Goal: Information Seeking & Learning: Learn about a topic

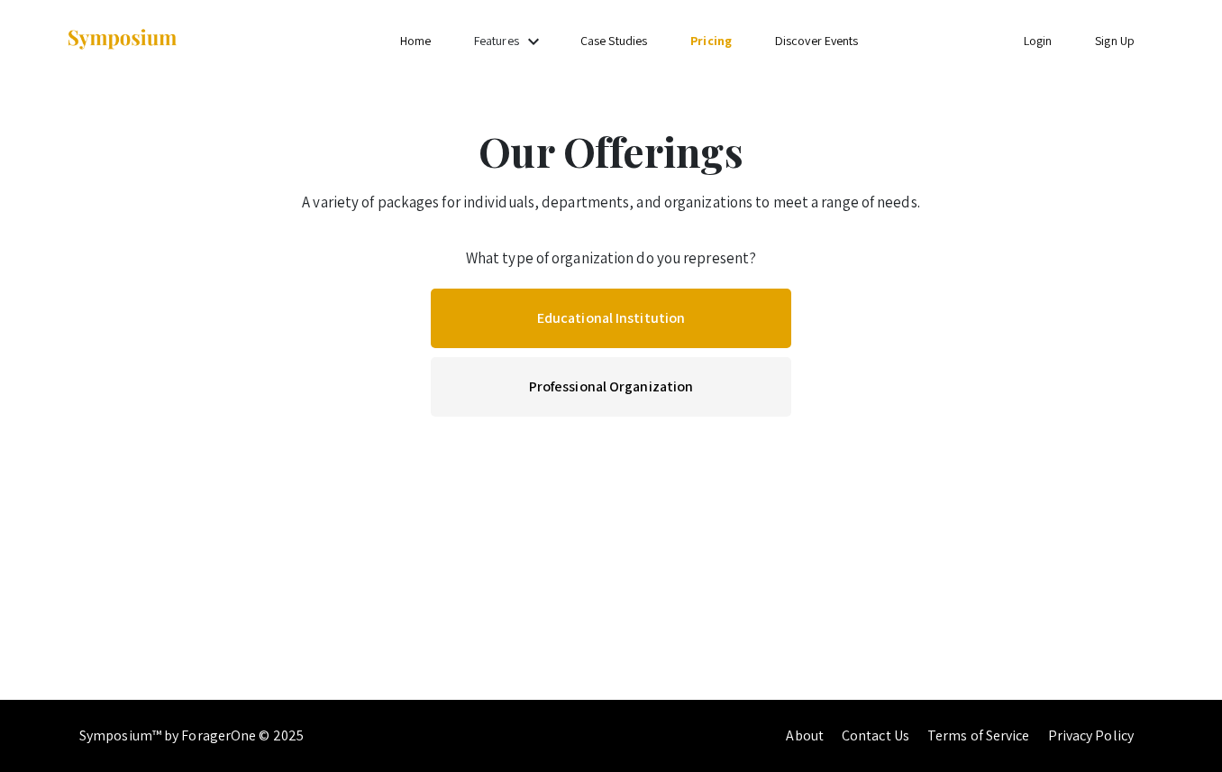
click at [599, 325] on link "Educational Institution" at bounding box center [611, 317] width 361 height 59
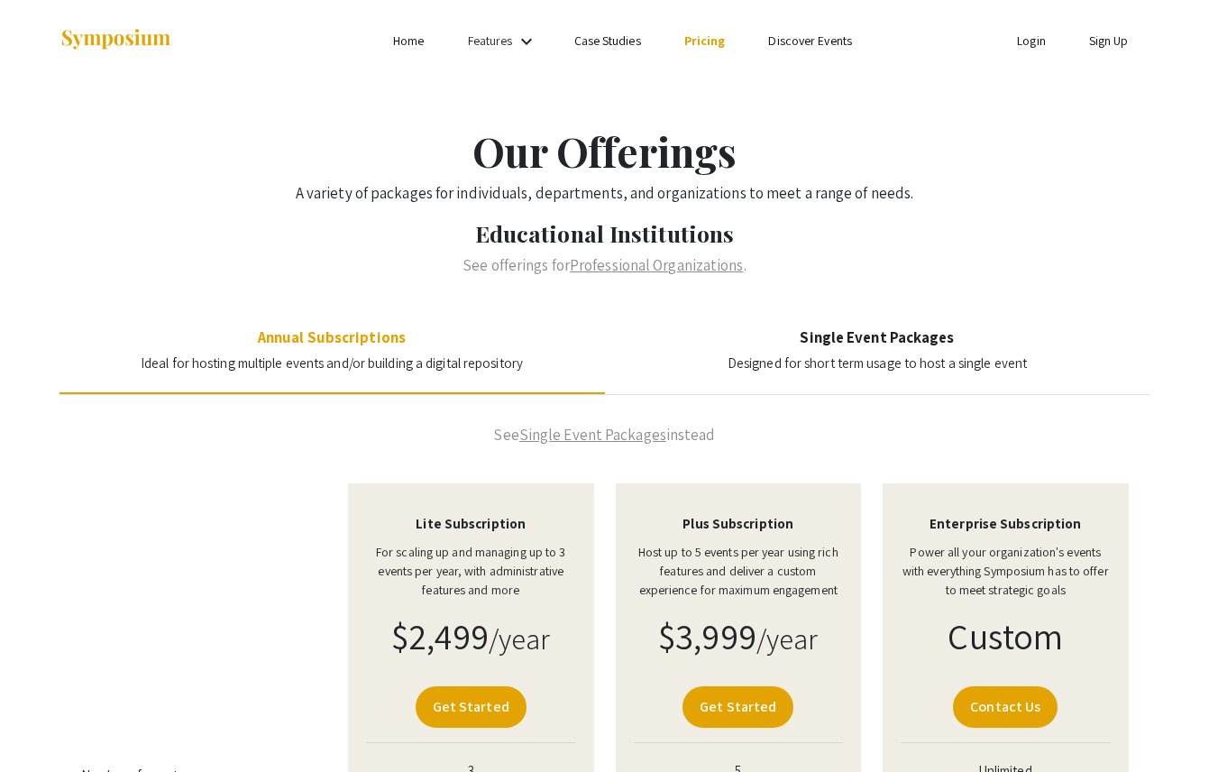
click at [156, 45] on img at bounding box center [115, 40] width 113 height 24
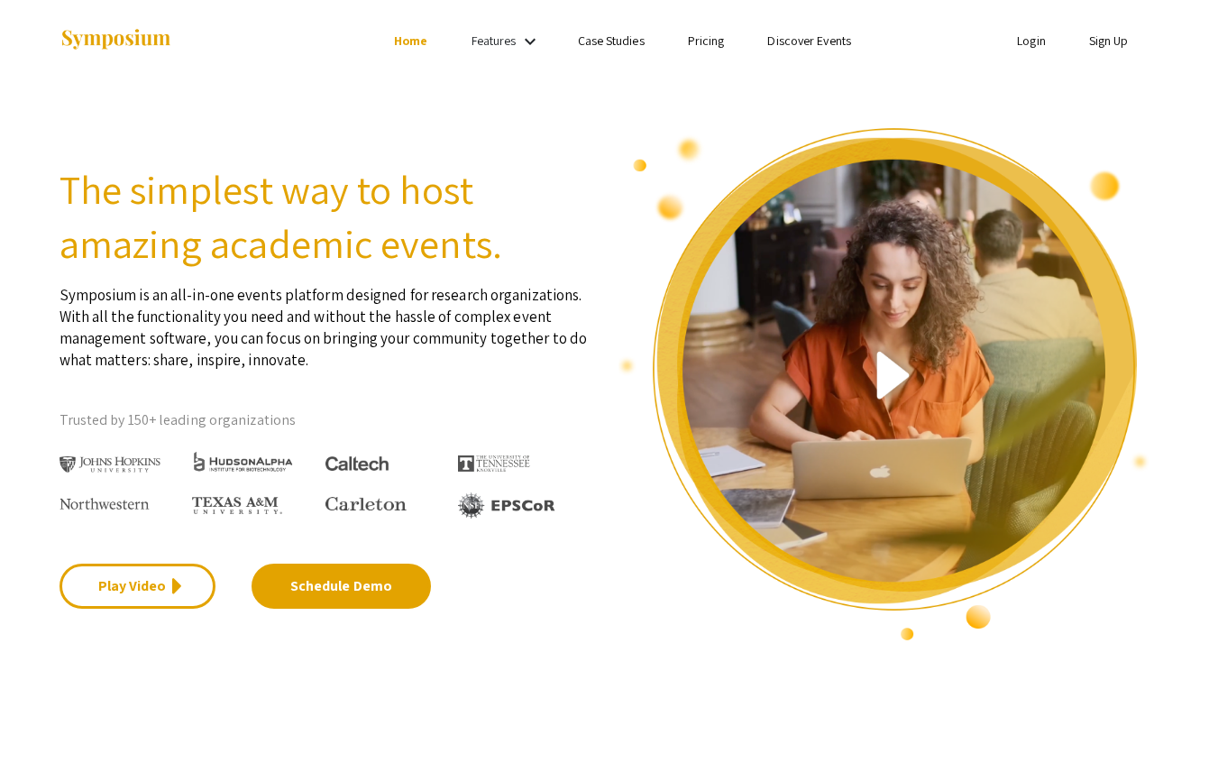
click at [679, 30] on li "Pricing" at bounding box center [706, 41] width 80 height 22
click at [710, 32] on li "Pricing" at bounding box center [706, 41] width 80 height 22
click at [706, 39] on link "Pricing" at bounding box center [706, 40] width 37 height 16
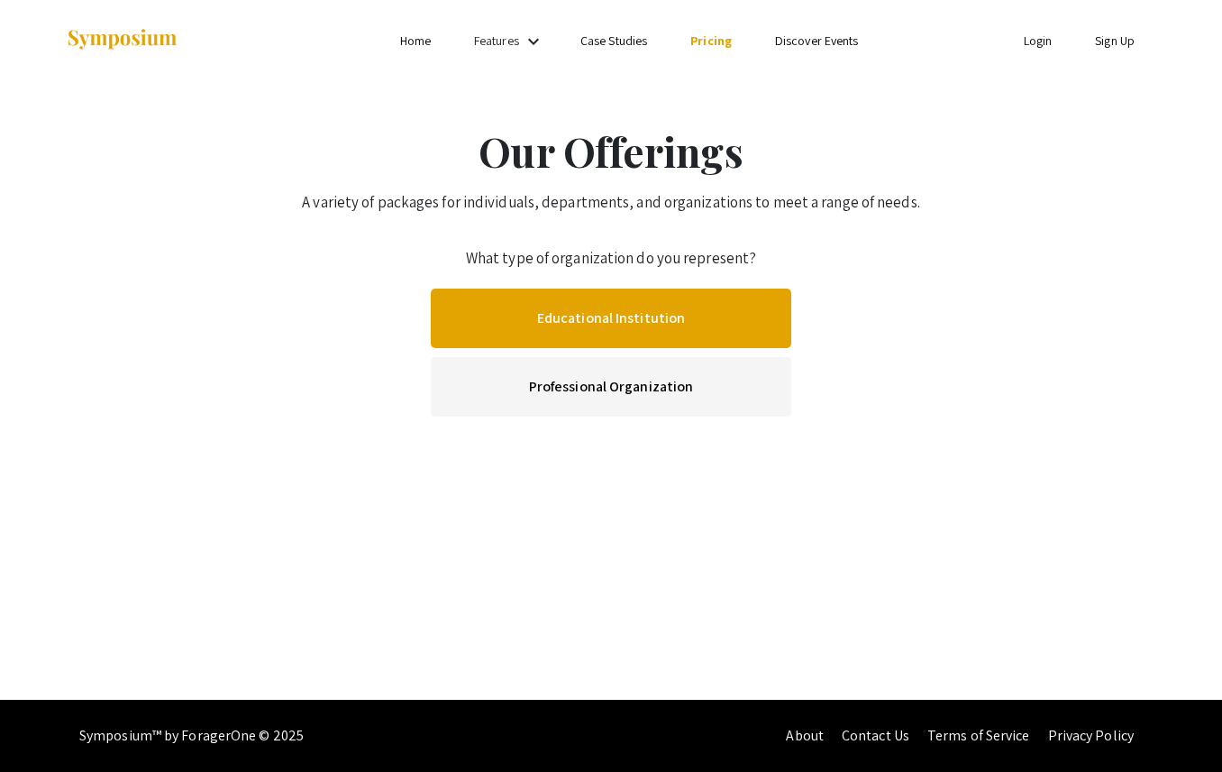
click at [594, 325] on link "Educational Institution" at bounding box center [611, 317] width 361 height 59
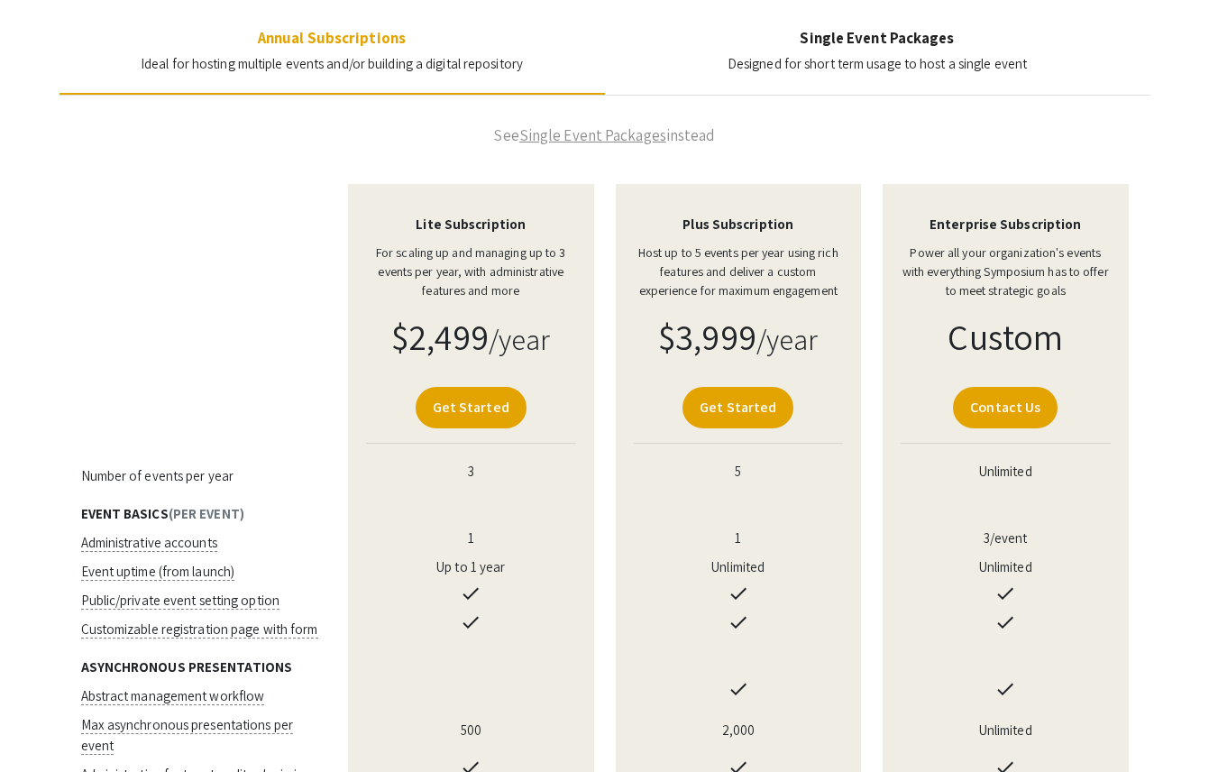
scroll to position [311, 0]
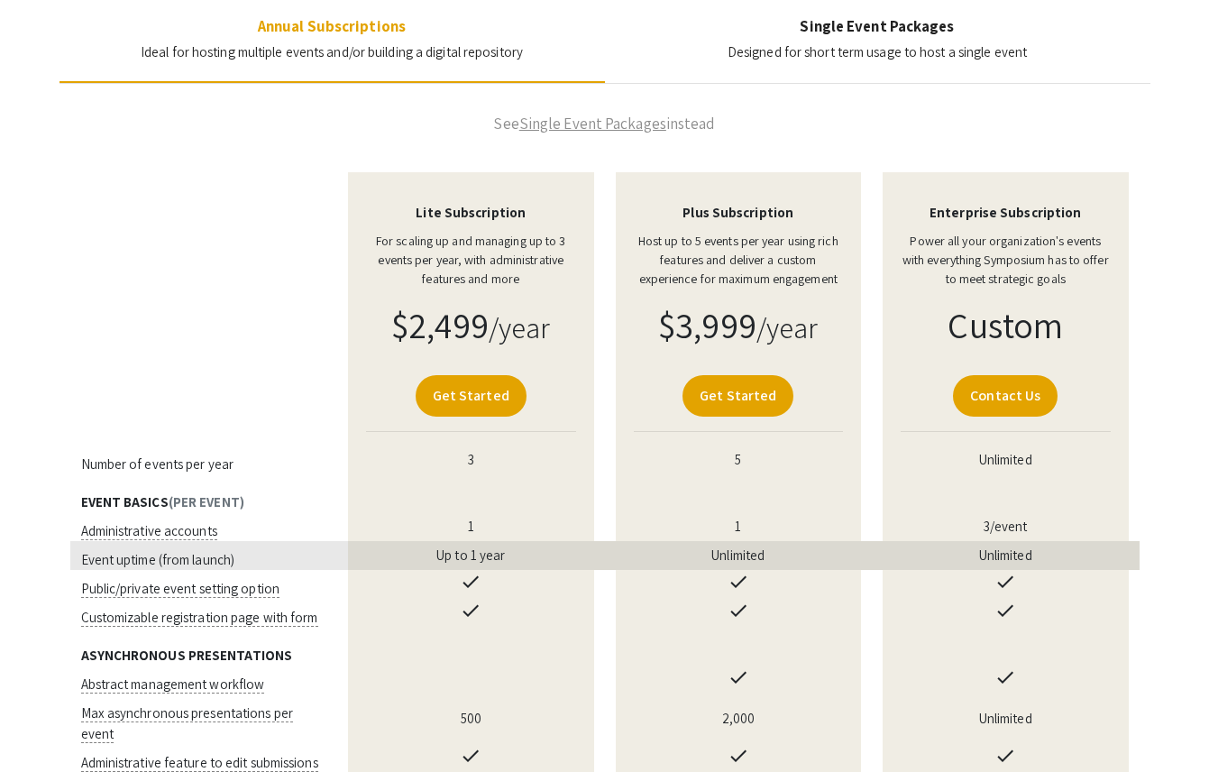
click at [733, 558] on td "Unlimited" at bounding box center [739, 555] width 268 height 29
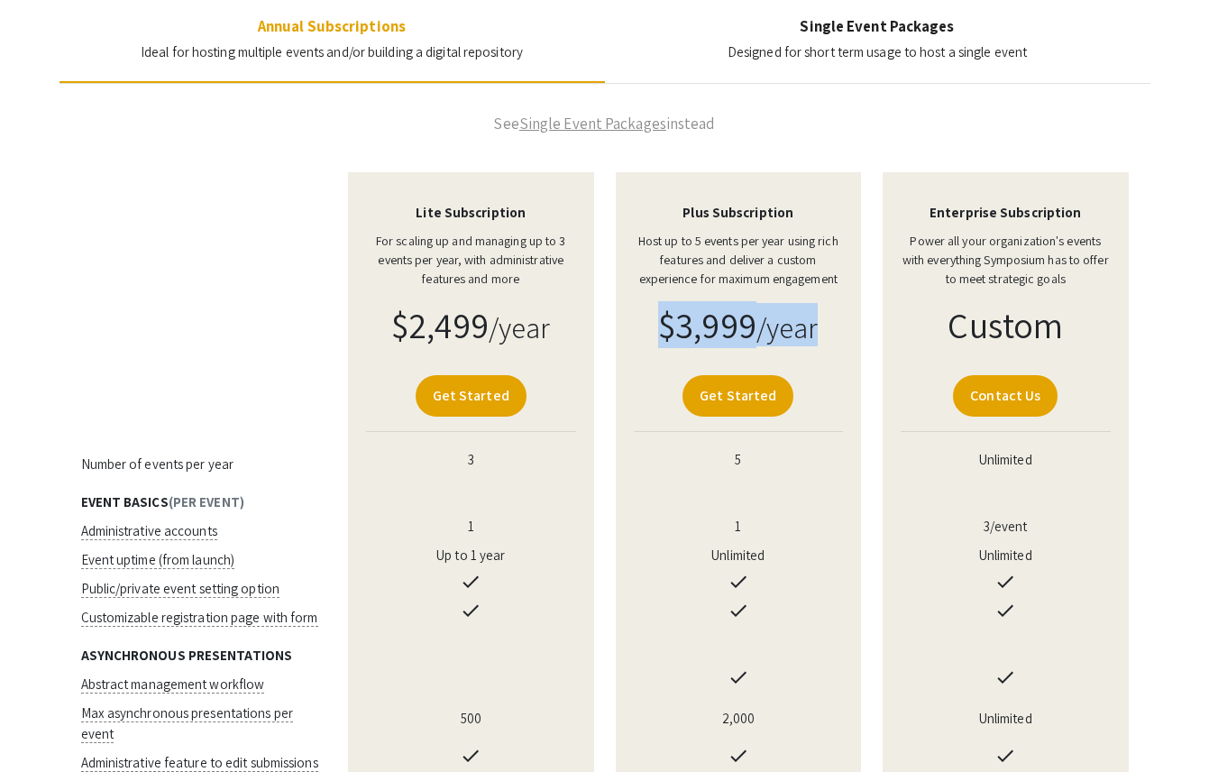
drag, startPoint x: 665, startPoint y: 329, endPoint x: 827, endPoint y: 345, distance: 163.1
click at [827, 345] on h1 "$3,999 /year" at bounding box center [739, 324] width 210 height 43
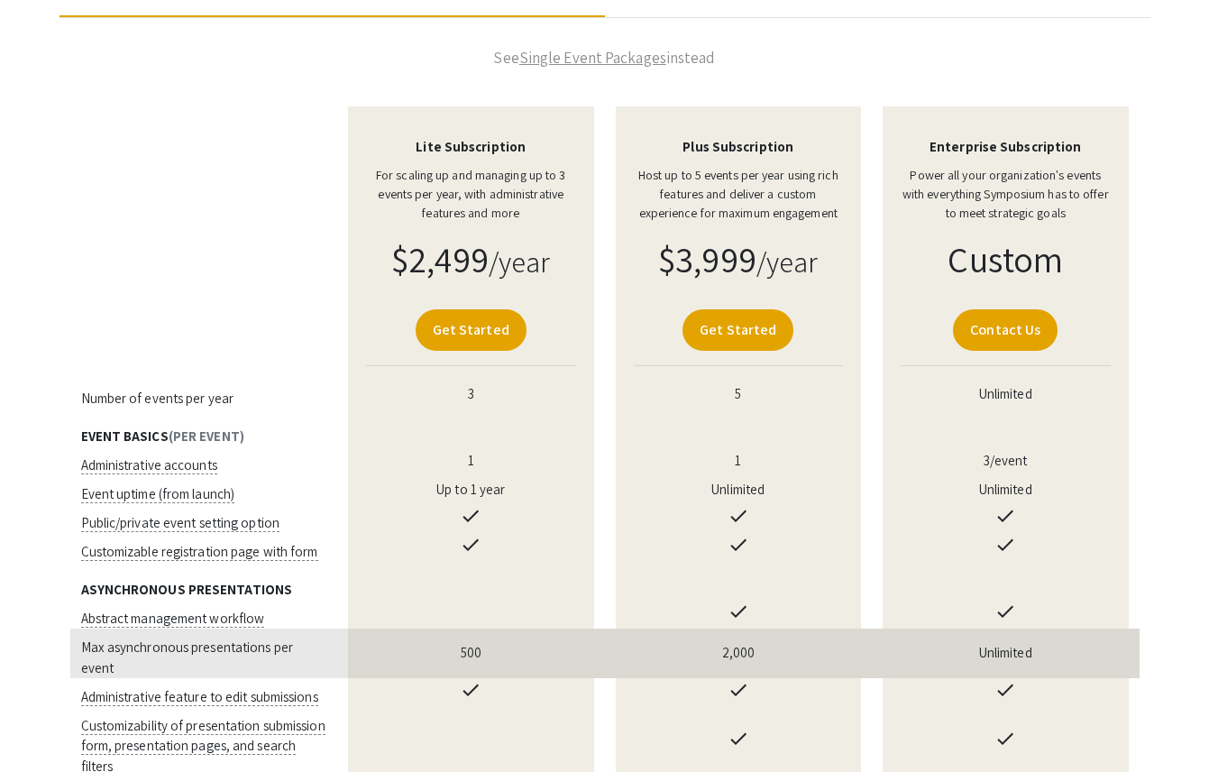
click at [736, 634] on td "2,000" at bounding box center [739, 653] width 268 height 50
click at [727, 645] on td "2,000" at bounding box center [739, 653] width 268 height 50
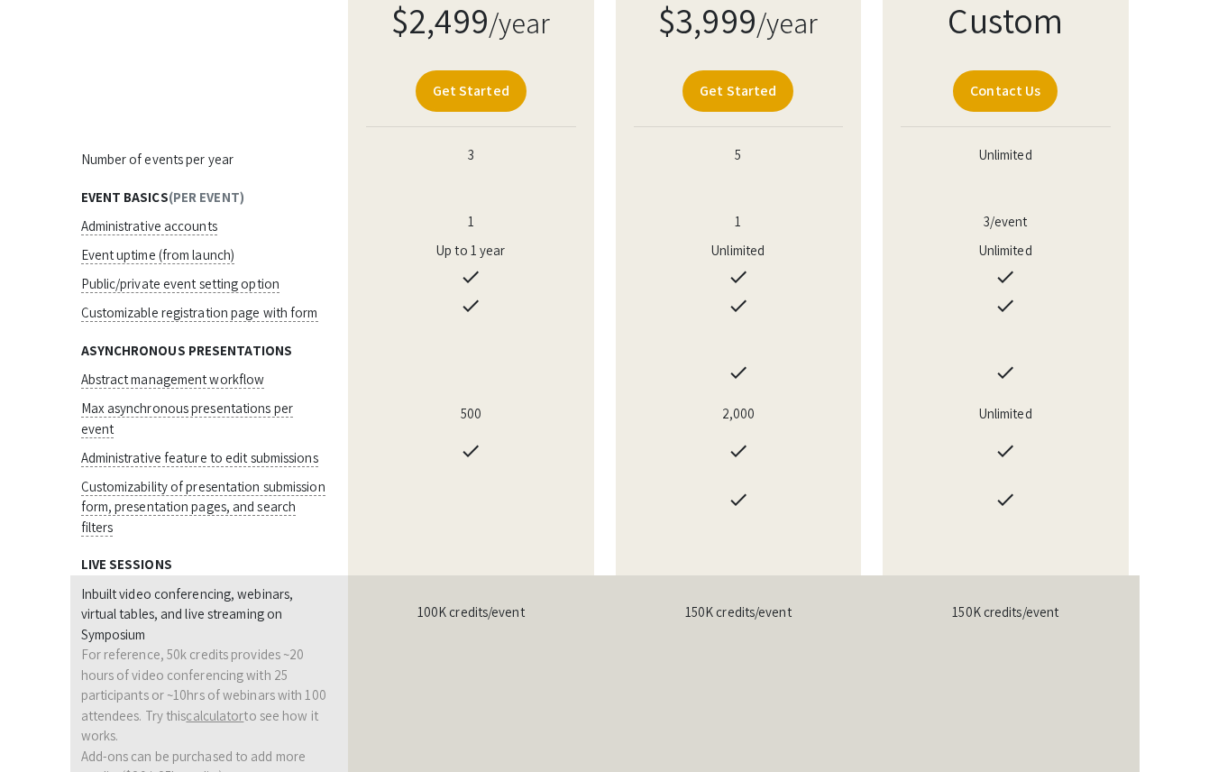
scroll to position [677, 0]
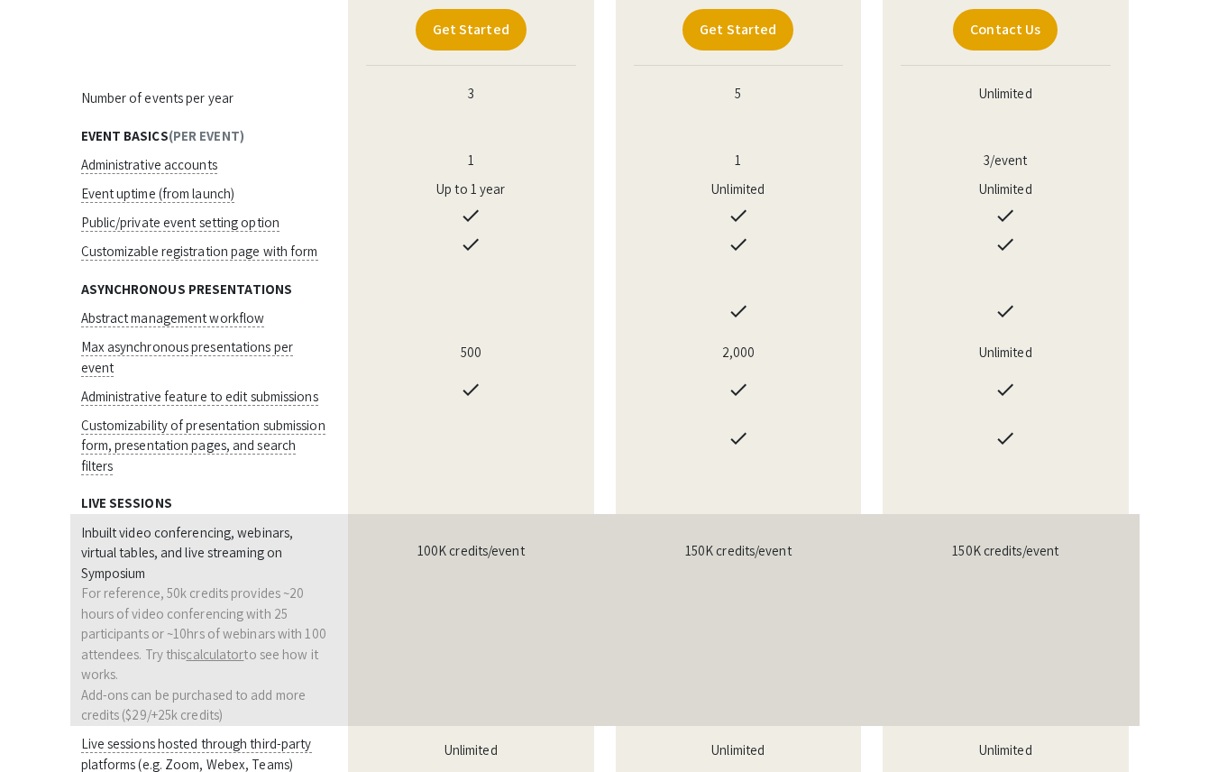
drag, startPoint x: 684, startPoint y: 507, endPoint x: 807, endPoint y: 517, distance: 123.0
click at [807, 517] on td "150K credits/event" at bounding box center [739, 620] width 268 height 212
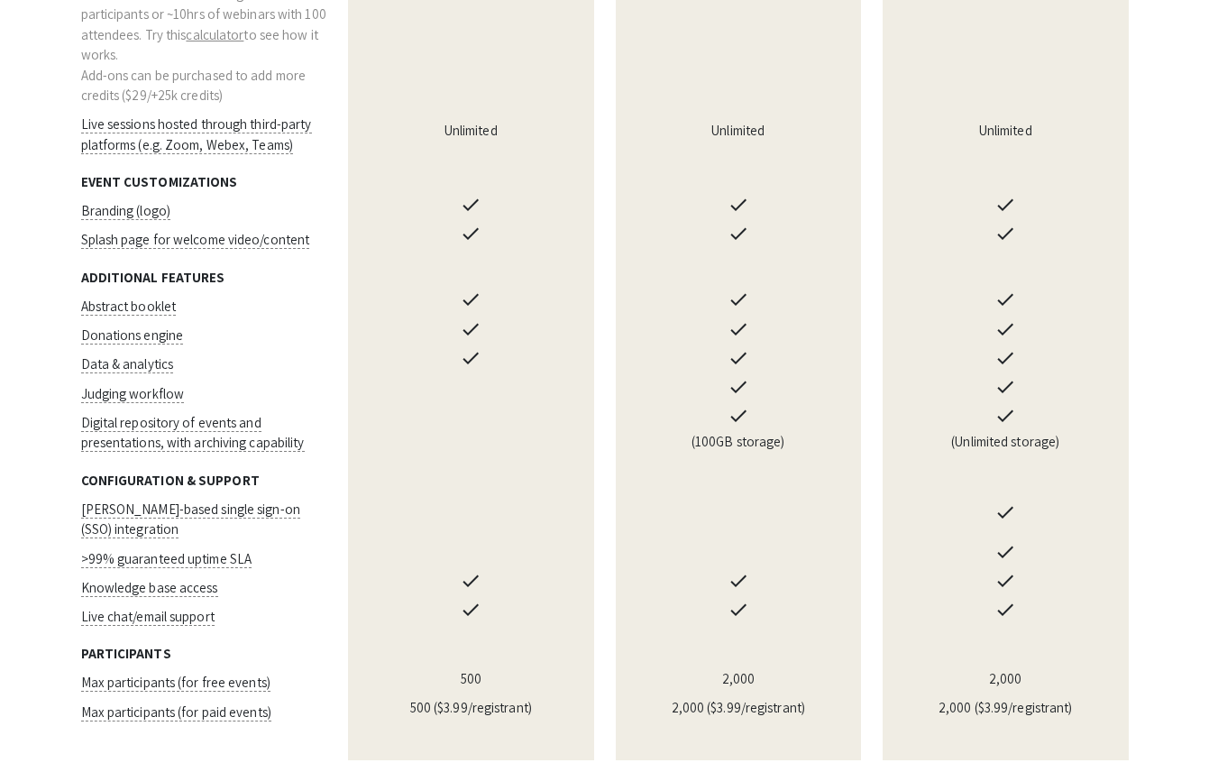
scroll to position [1320, 0]
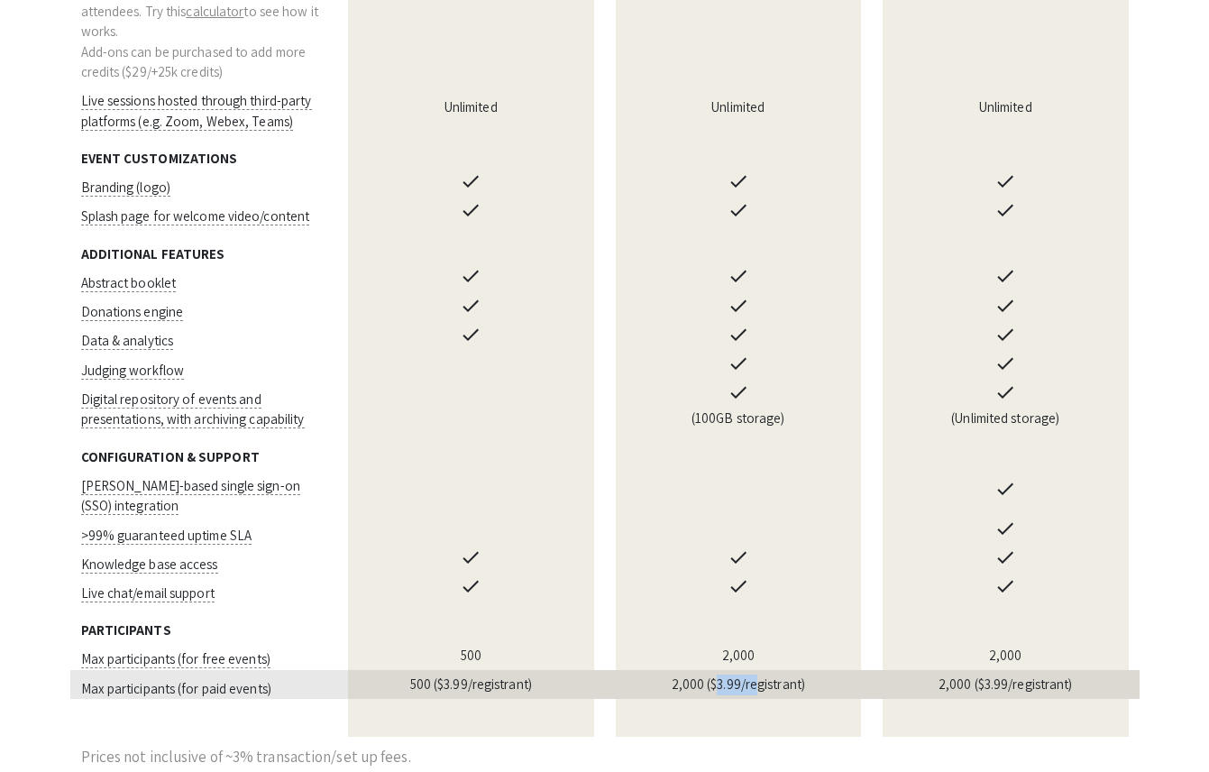
drag, startPoint x: 715, startPoint y: 651, endPoint x: 754, endPoint y: 651, distance: 38.8
click at [754, 670] on td "2,000 ($3.99/registrant)" at bounding box center [739, 684] width 268 height 29
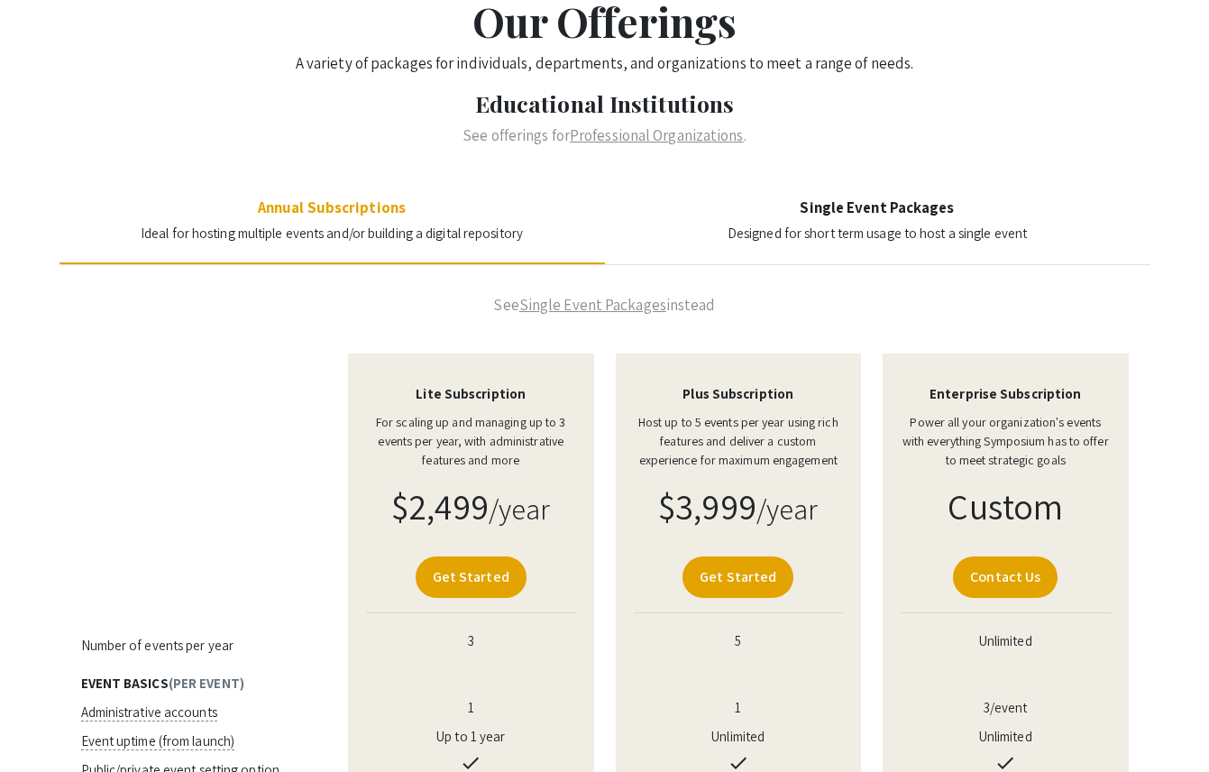
scroll to position [106, 0]
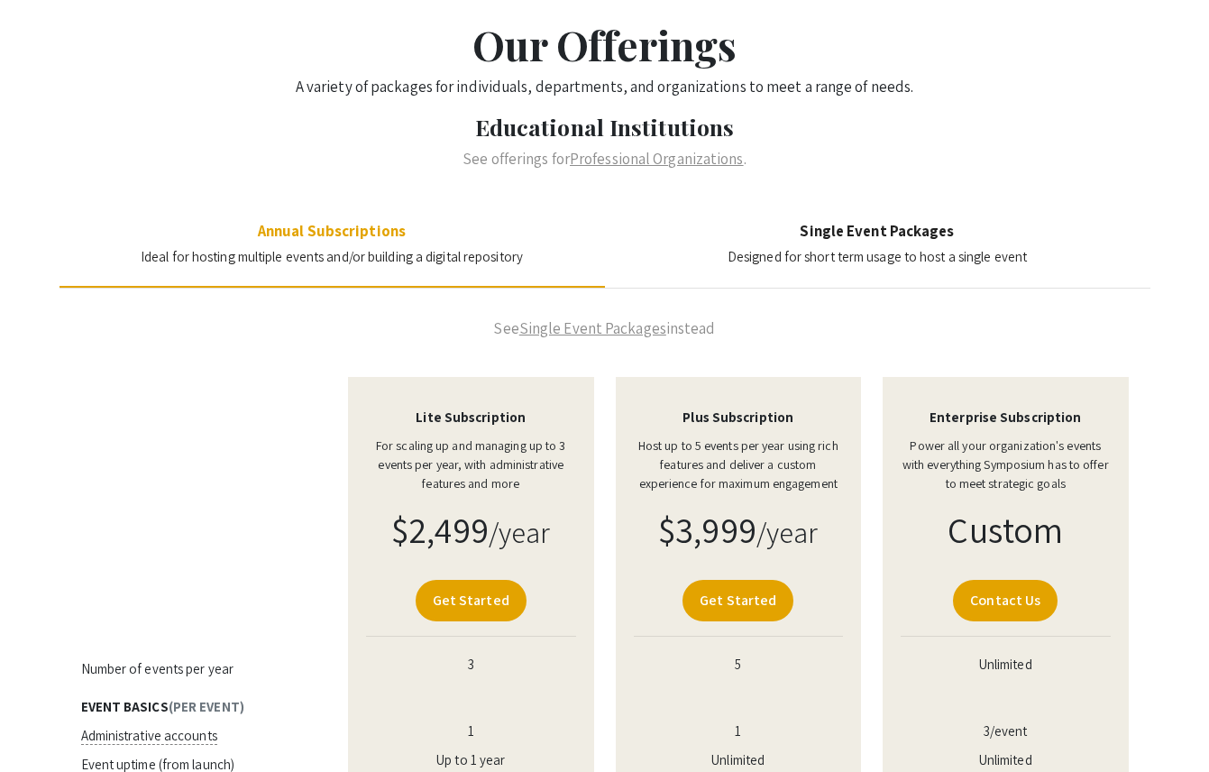
click at [837, 222] on h4 "Single Event Packages" at bounding box center [876, 231] width 299 height 18
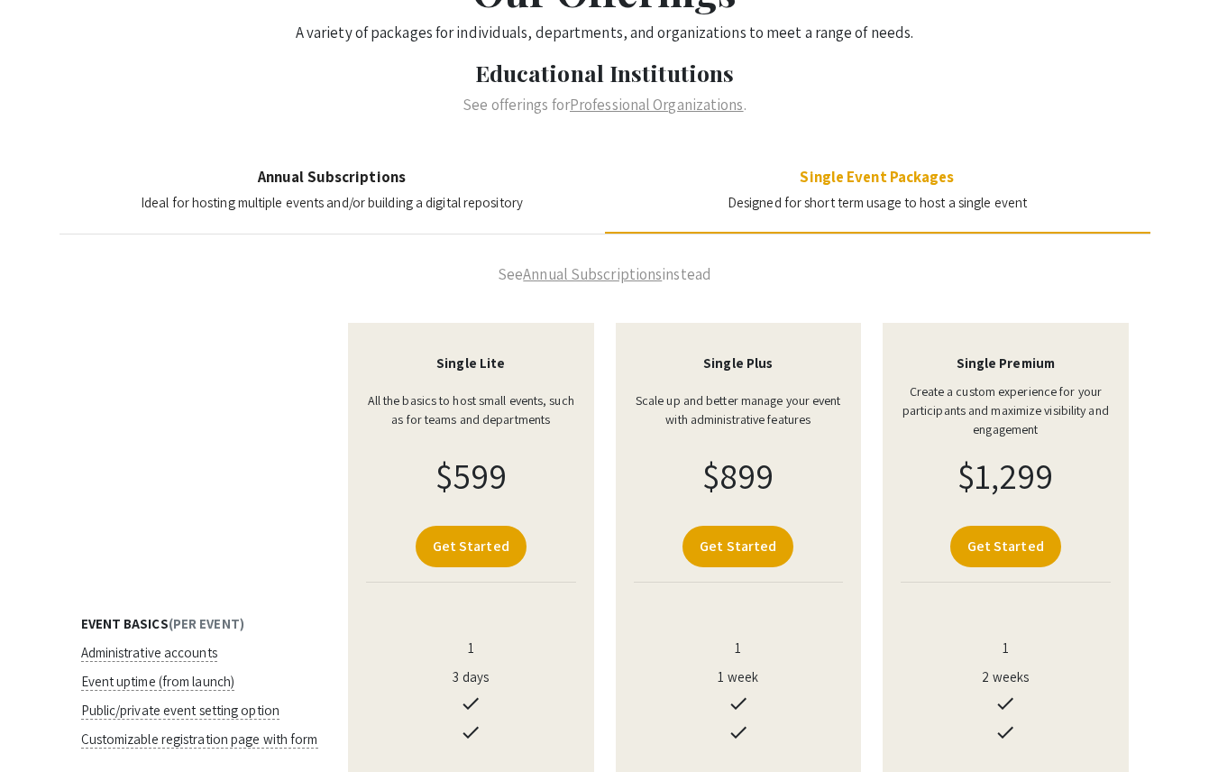
scroll to position [193, 0]
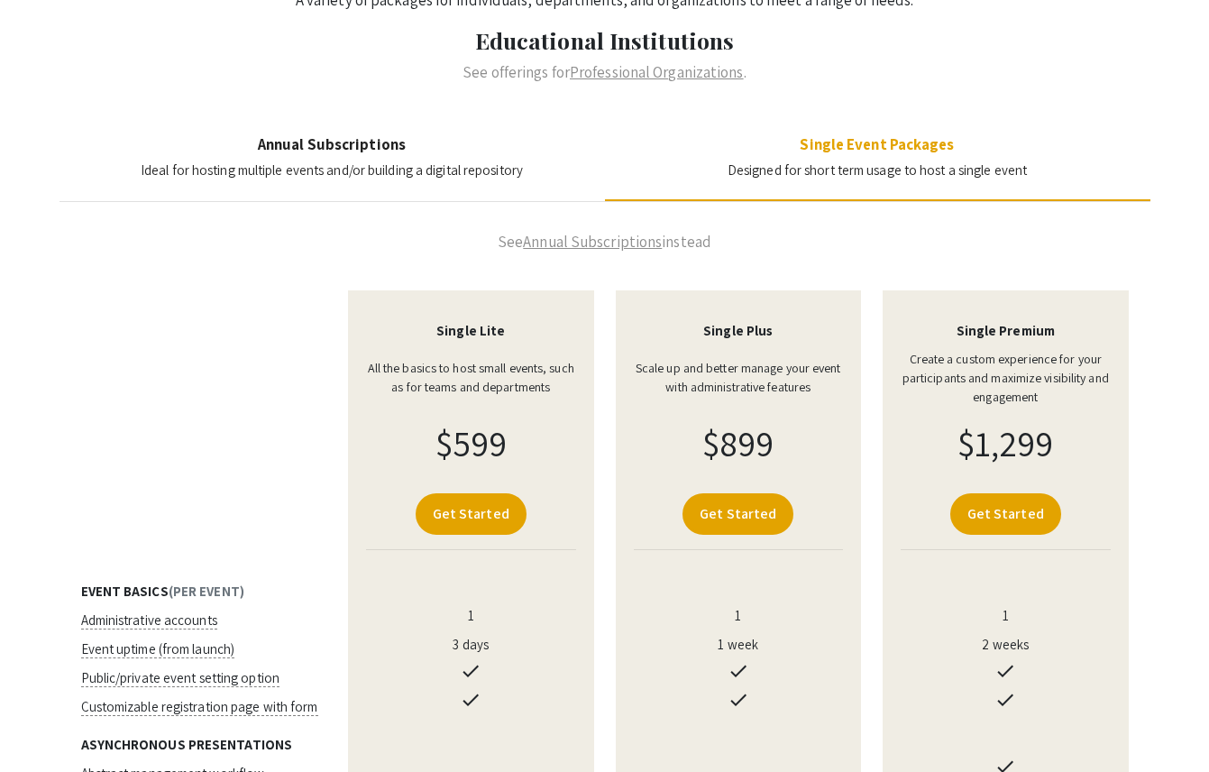
click at [437, 161] on span "Ideal for hosting multiple events and/or building a digital repository" at bounding box center [332, 169] width 382 height 17
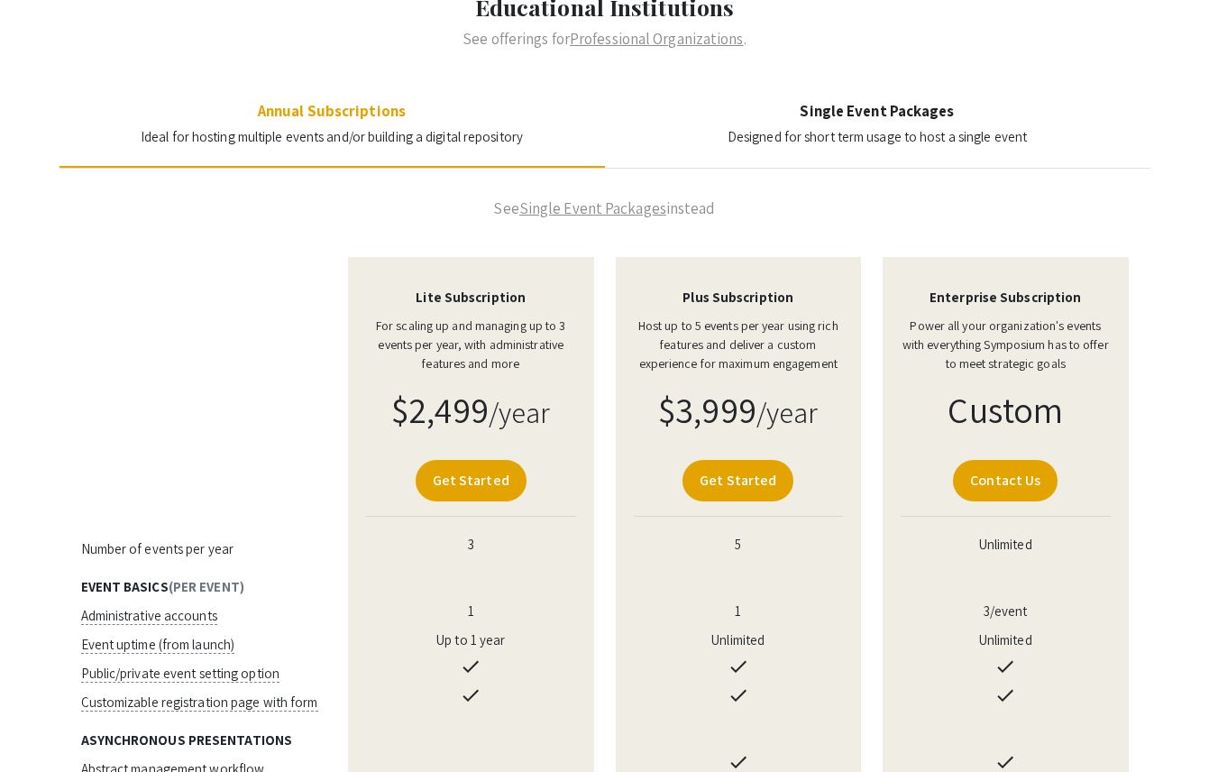
scroll to position [0, 0]
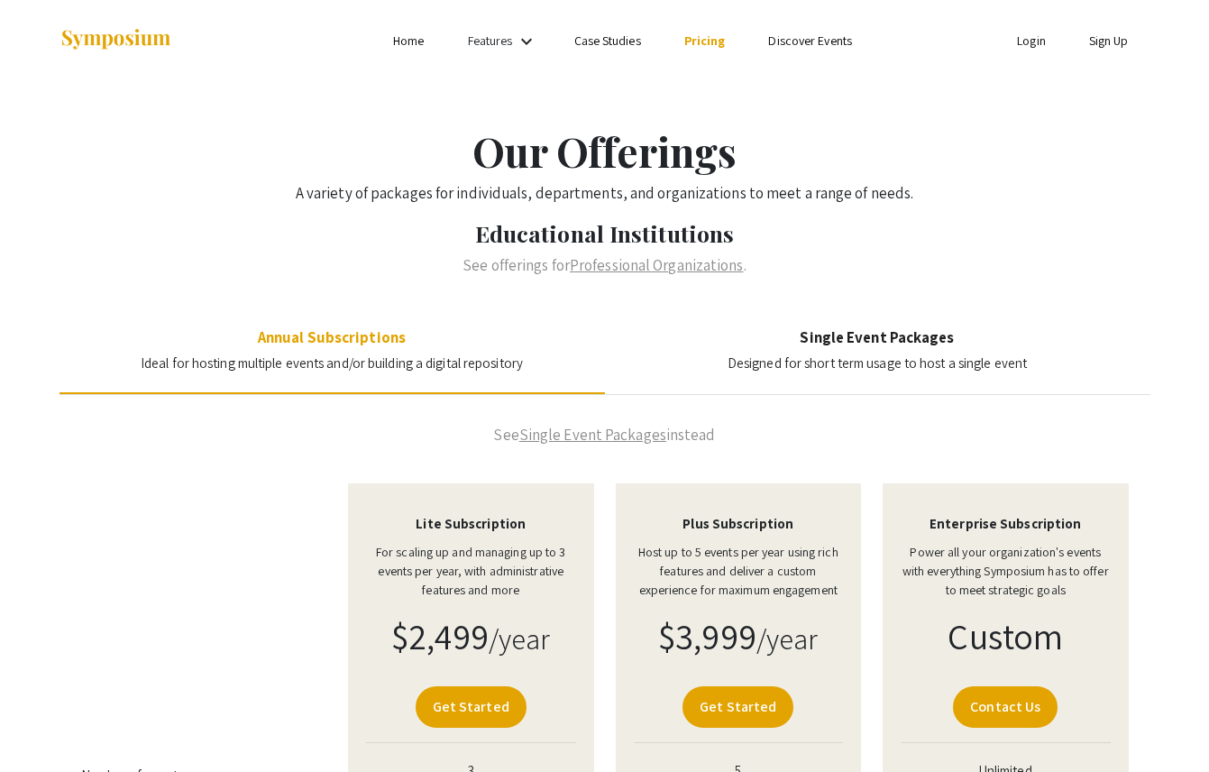
click at [228, 452] on div "See Single Event Packages instead" at bounding box center [604, 428] width 1091 height 67
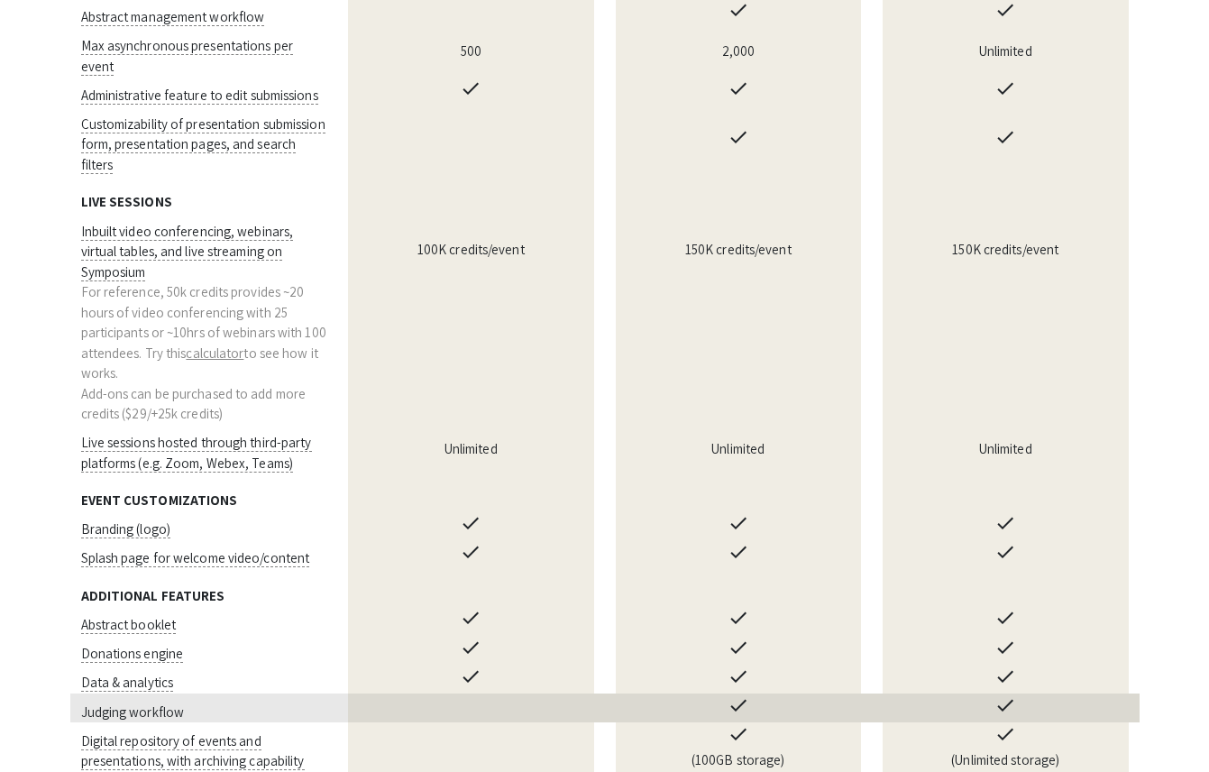
scroll to position [1001, 0]
